Goal: Task Accomplishment & Management: Complete application form

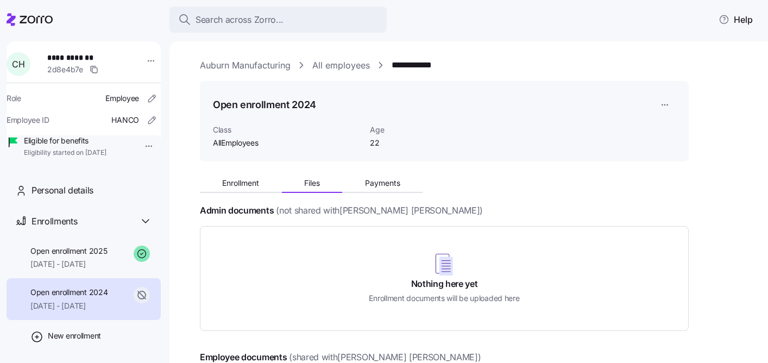
scroll to position [51, 0]
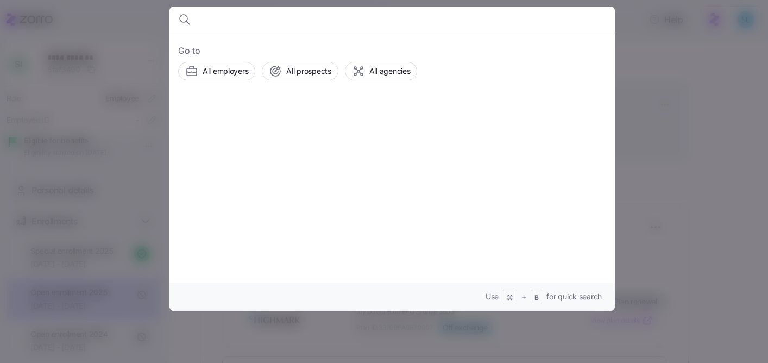
scroll to position [199, 0]
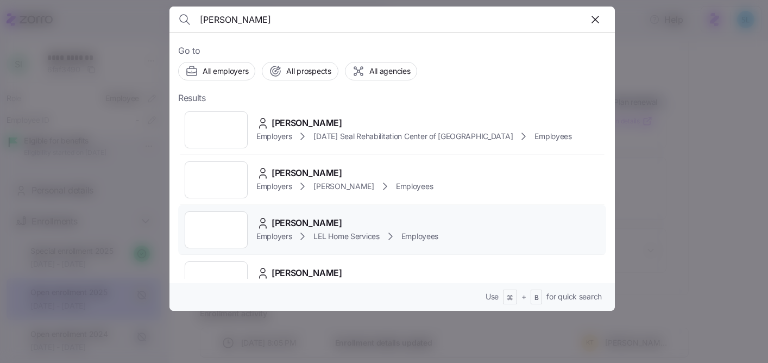
type input "kimberly smith"
click at [287, 214] on div "Kimberly Smith Employers LEL Home Services Employees" at bounding box center [392, 230] width 428 height 50
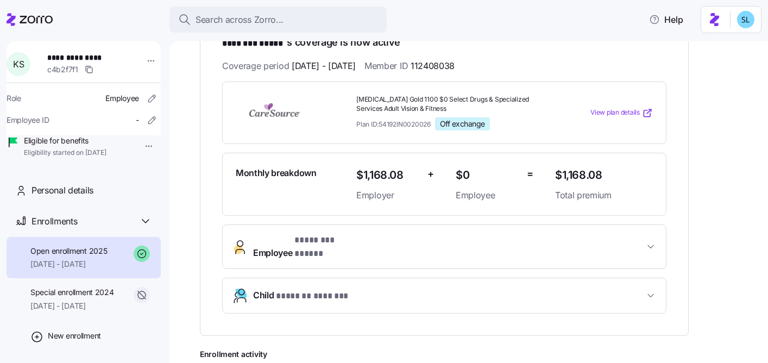
scroll to position [215, 0]
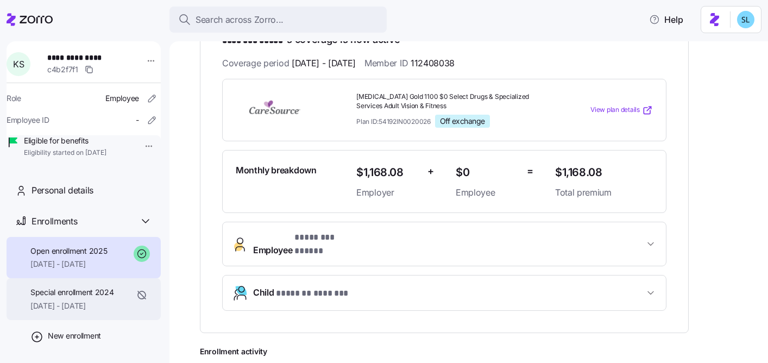
click at [68, 311] on span "10/01/2024 - 12/31/2024" at bounding box center [72, 305] width 84 height 11
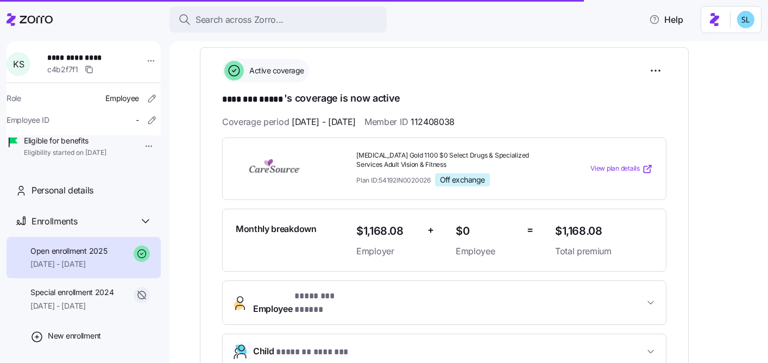
scroll to position [162, 0]
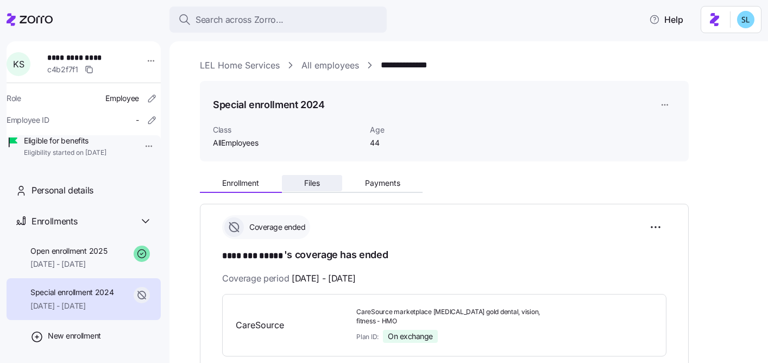
click at [312, 186] on span "Files" at bounding box center [312, 183] width 16 height 8
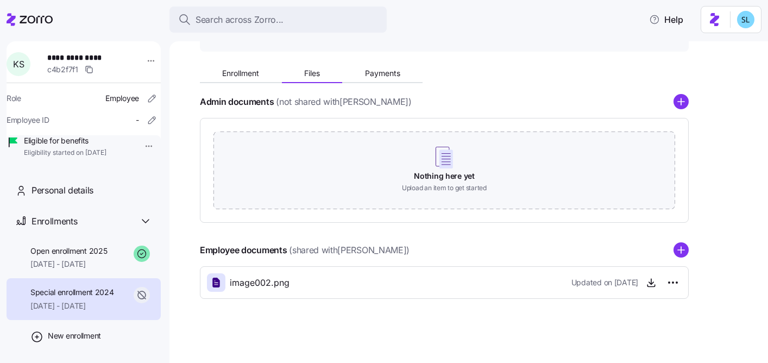
scroll to position [111, 0]
click at [646, 287] on span "button" at bounding box center [651, 281] width 16 height 16
click at [651, 280] on icon "button" at bounding box center [651, 280] width 0 height 5
click at [245, 80] on button "Enrollment" at bounding box center [241, 72] width 82 height 16
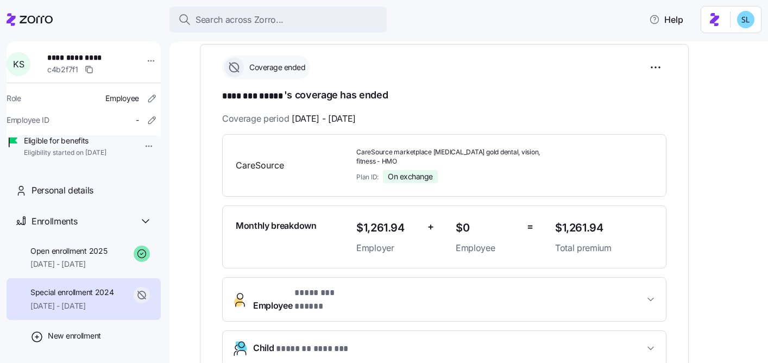
scroll to position [127, 0]
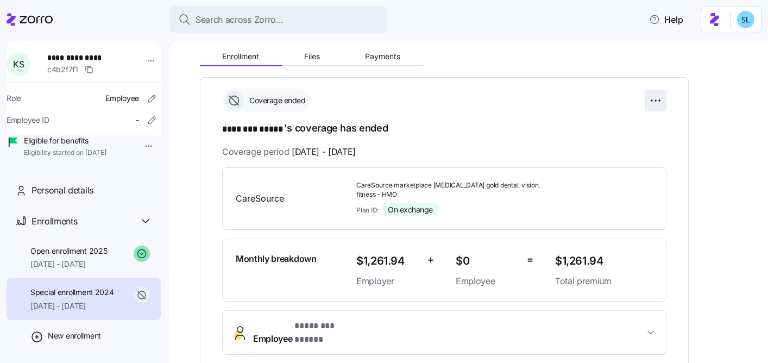
click at [656, 104] on html "**********" at bounding box center [384, 178] width 768 height 356
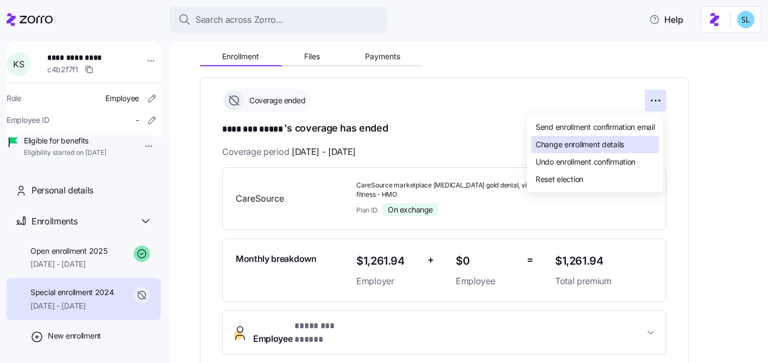
click at [637, 148] on div "Change enrollment details" at bounding box center [595, 144] width 128 height 17
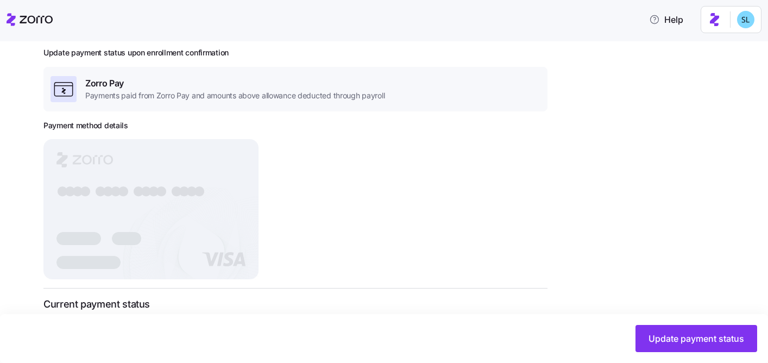
scroll to position [230, 0]
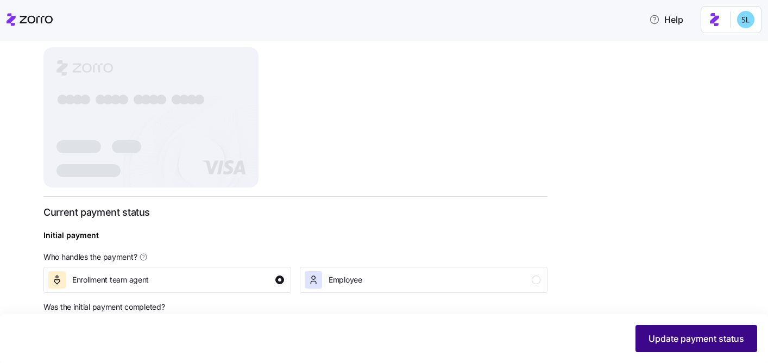
click at [650, 336] on span "Update payment status" at bounding box center [696, 338] width 96 height 13
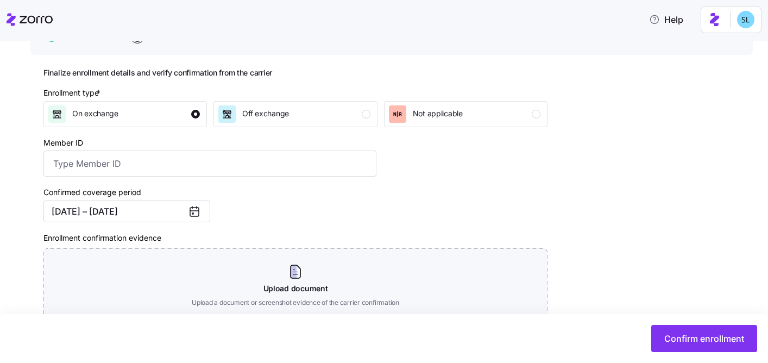
scroll to position [127, 0]
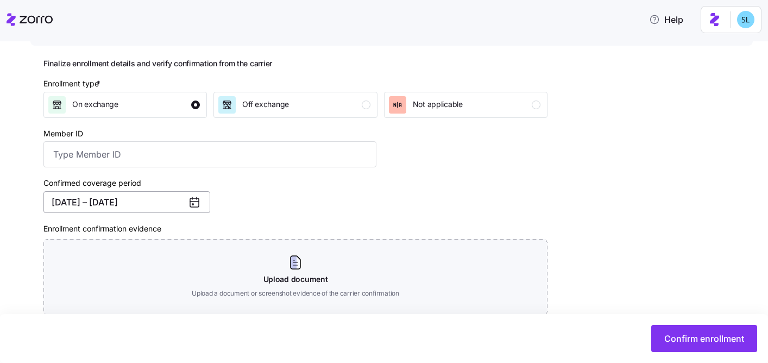
click at [80, 200] on button "10/01/2024 – 12/31/2024" at bounding box center [126, 202] width 167 height 22
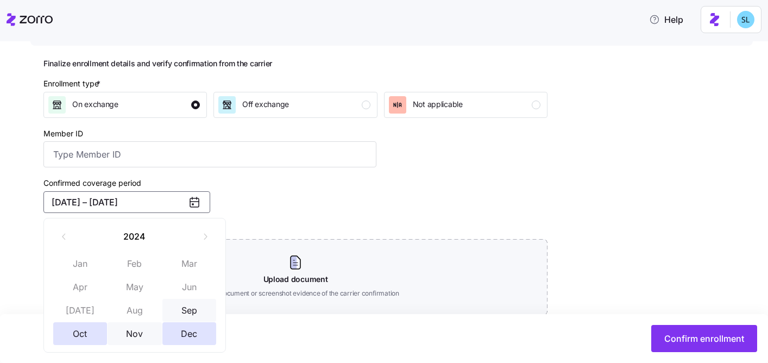
click at [193, 303] on button "Sep" at bounding box center [189, 310] width 54 height 23
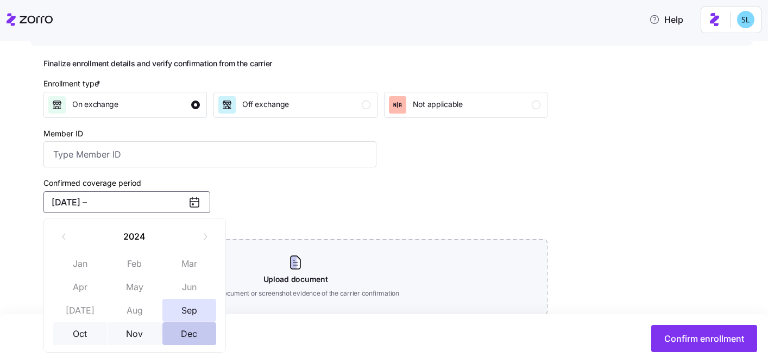
click at [193, 330] on button "Dec" at bounding box center [189, 333] width 54 height 23
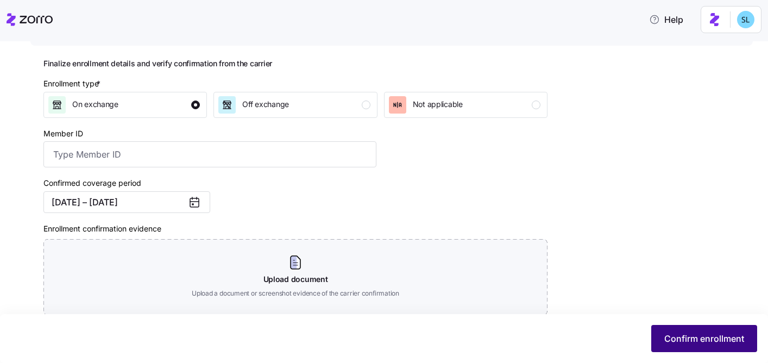
click at [702, 333] on span "Confirm enrollment" at bounding box center [704, 338] width 80 height 13
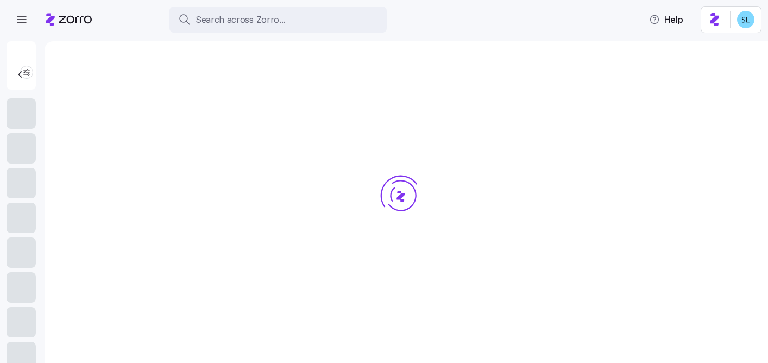
click at [298, 13] on div "Search across Zorro..." at bounding box center [278, 20] width 200 height 14
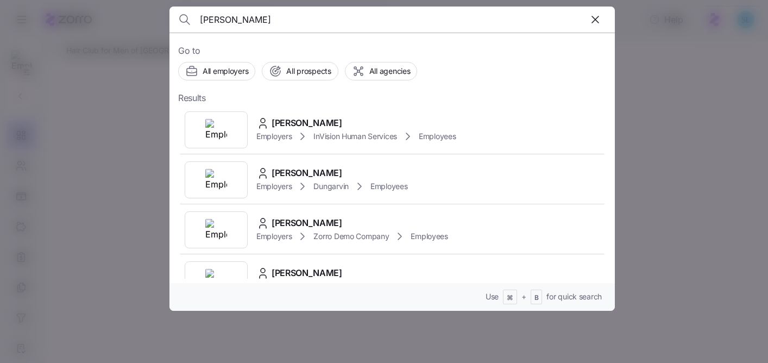
type input "laura sanch"
click at [701, 146] on div at bounding box center [384, 181] width 768 height 363
